Goal: Check status: Check status

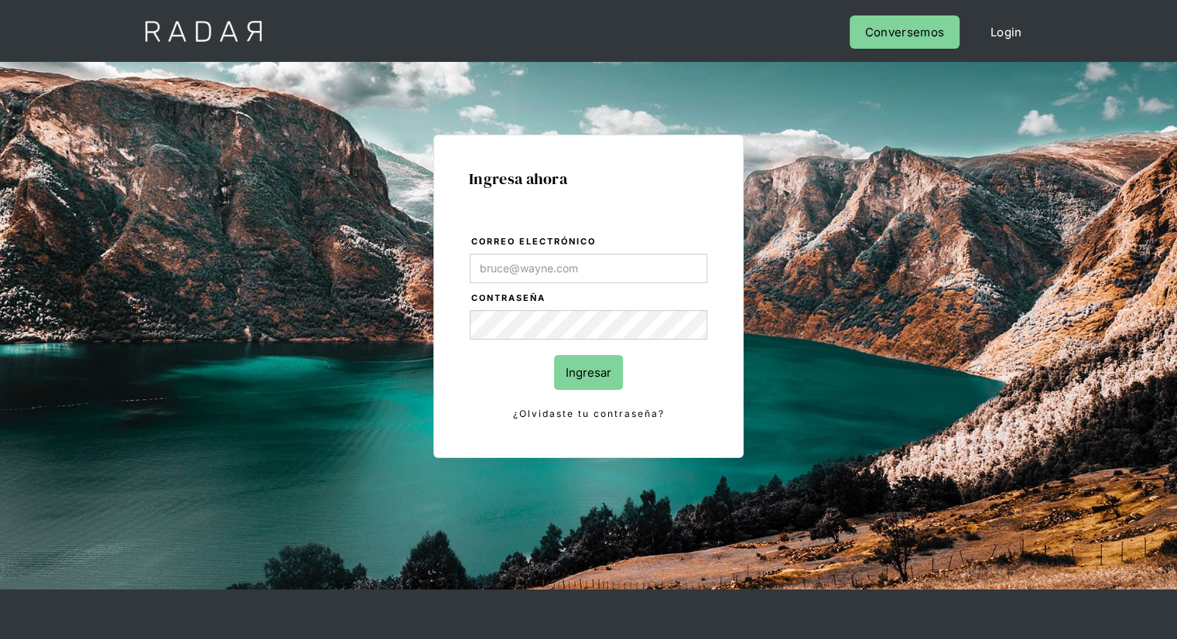
click at [563, 272] on input "Correo electrónico" at bounding box center [589, 268] width 238 height 29
type input "[EMAIL_ADDRESS][PERSON_NAME][DOMAIN_NAME]"
click at [578, 366] on input "Ingresar" at bounding box center [588, 372] width 69 height 35
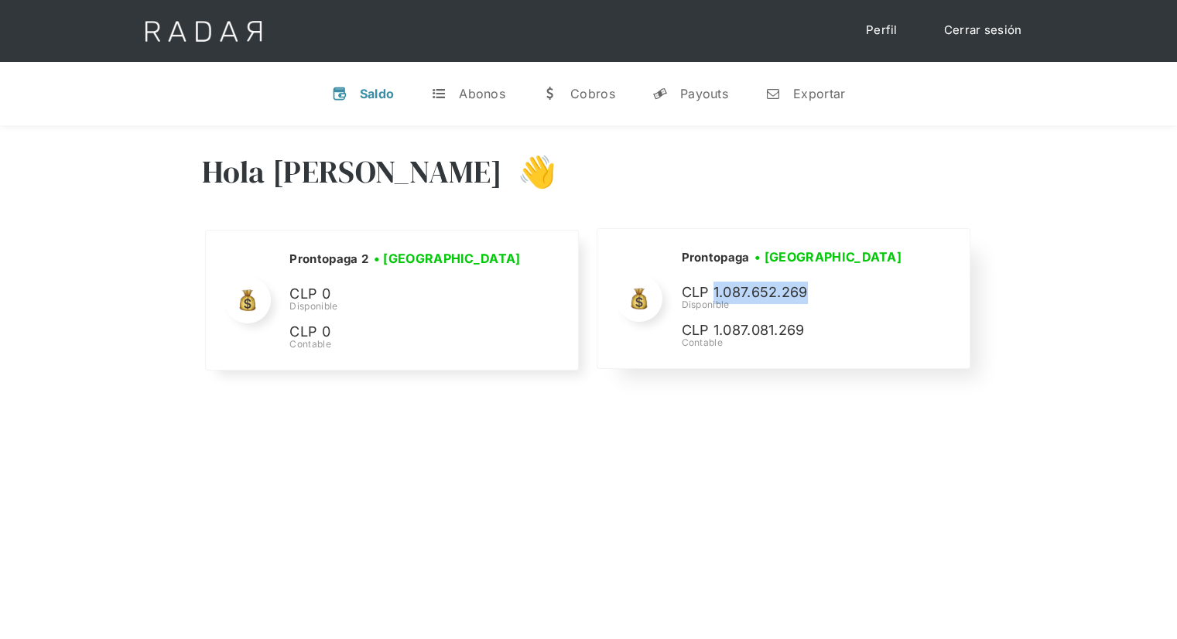
drag, startPoint x: 712, startPoint y: 293, endPoint x: 820, endPoint y: 299, distance: 108.5
click at [0, 0] on p "CLP 1.087.652.269" at bounding box center [0, 0] width 0 height 0
click at [970, 29] on link "Cerrar sesión" at bounding box center [983, 30] width 109 height 30
